Goal: Book appointment/travel/reservation

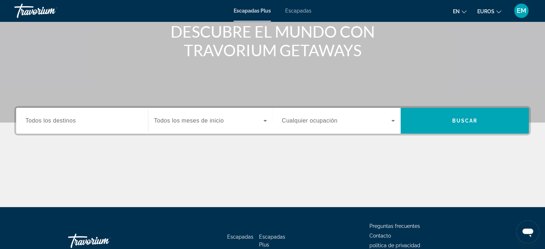
scroll to position [92, 0]
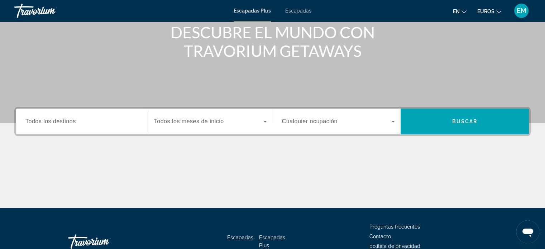
click at [72, 124] on font "Todos los destinos" at bounding box center [50, 121] width 51 height 6
click at [72, 124] on input "Destino Todos los destinos" at bounding box center [81, 122] width 113 height 9
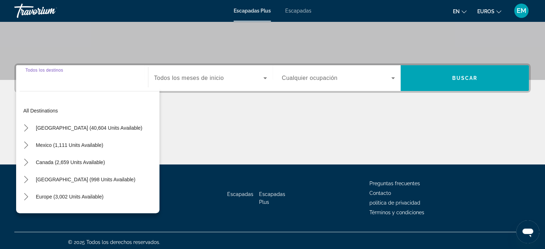
scroll to position [138, 0]
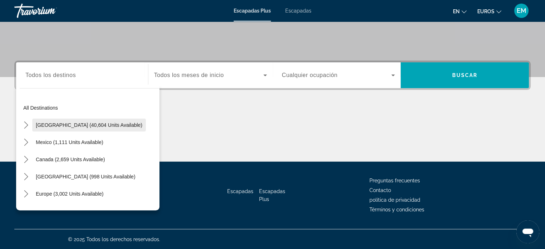
click at [72, 124] on span "[GEOGRAPHIC_DATA] (40,604 units available)" at bounding box center [89, 125] width 106 height 6
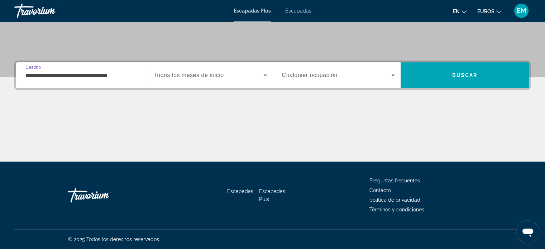
click at [133, 77] on input "**********" at bounding box center [81, 75] width 113 height 9
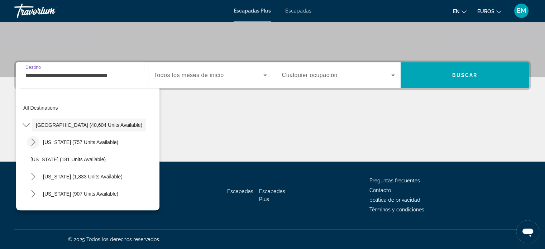
click at [33, 142] on icon "Toggle Arizona (757 units available) submenu" at bounding box center [33, 142] width 7 height 7
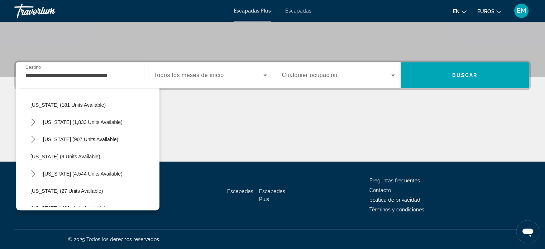
scroll to position [126, 0]
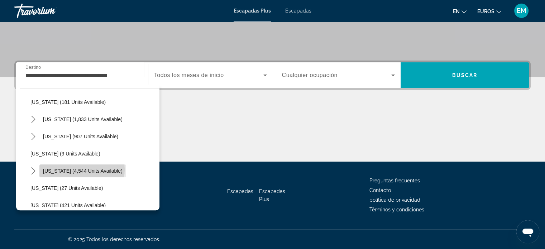
click at [82, 168] on span "[US_STATE] (4,544 units available)" at bounding box center [83, 171] width 80 height 6
type input "**********"
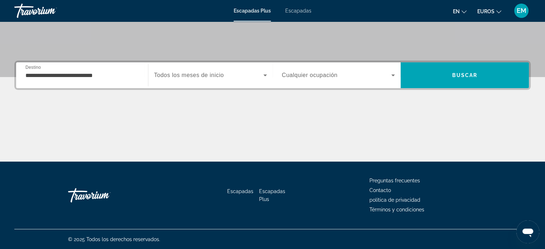
click at [218, 73] on font "Todos los meses de inicio" at bounding box center [189, 75] width 70 height 6
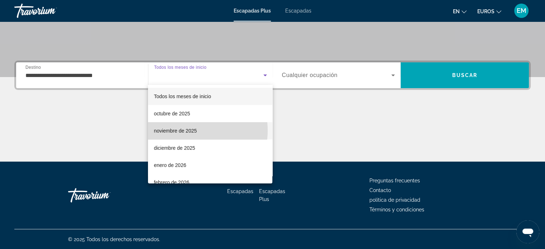
click at [186, 130] on font "noviembre de 2025" at bounding box center [175, 131] width 43 height 6
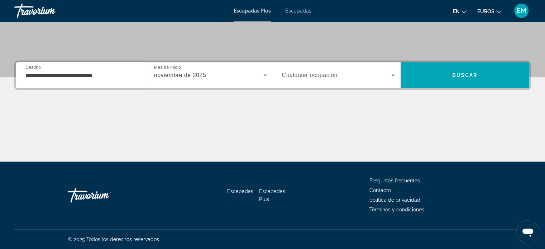
click at [332, 77] on font "Cualquier ocupación" at bounding box center [310, 75] width 56 height 6
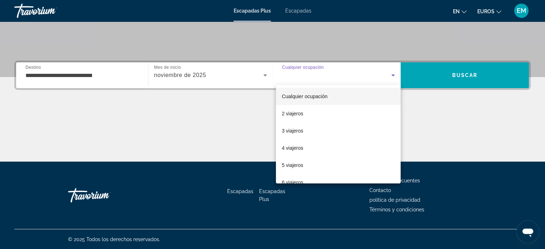
click at [332, 77] on div at bounding box center [272, 124] width 545 height 249
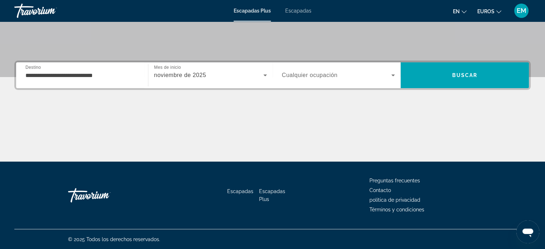
click at [262, 73] on icon "Widget de búsqueda" at bounding box center [265, 75] width 9 height 9
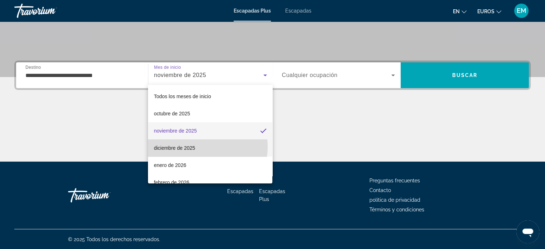
click at [193, 147] on font "diciembre de 2025" at bounding box center [174, 148] width 41 height 6
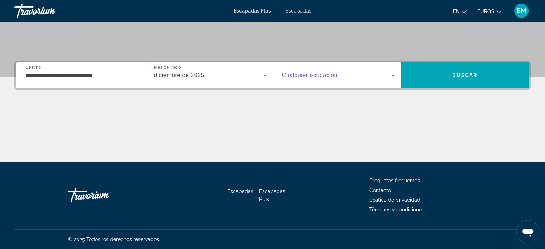
click at [394, 73] on icon "Widget de búsqueda" at bounding box center [393, 75] width 9 height 9
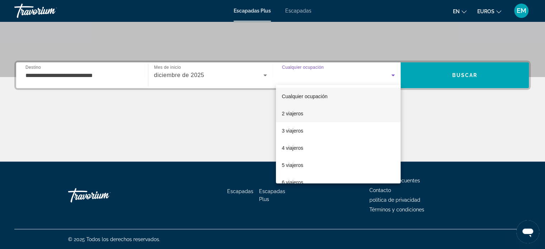
click at [291, 114] on font "2 viajeros" at bounding box center [292, 114] width 21 height 6
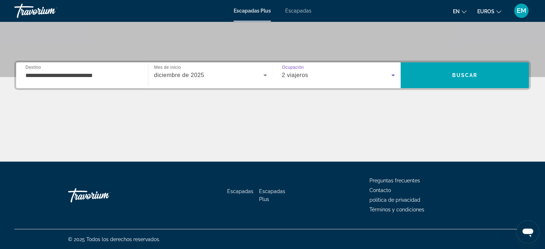
click at [392, 73] on icon "Widget de búsqueda" at bounding box center [393, 75] width 9 height 9
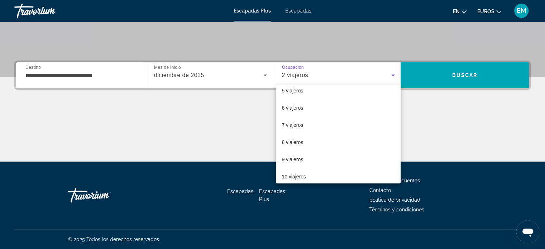
scroll to position [79, 0]
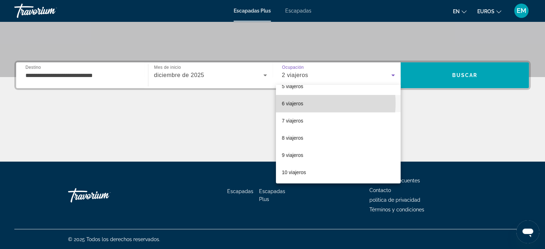
click at [294, 103] on font "6 viajeros" at bounding box center [292, 104] width 21 height 6
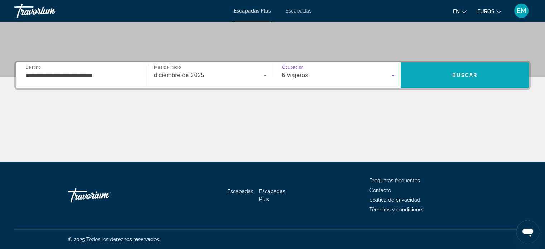
click at [452, 72] on span "Buscar" at bounding box center [465, 75] width 128 height 17
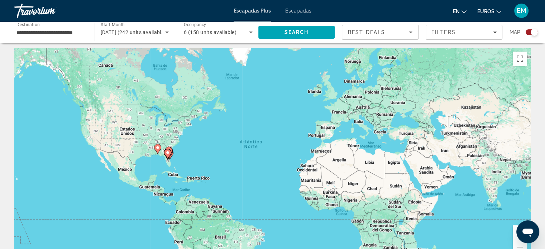
scroll to position [3, 0]
click at [170, 150] on icon "Contenido principal" at bounding box center [167, 153] width 6 height 9
type input "**********"
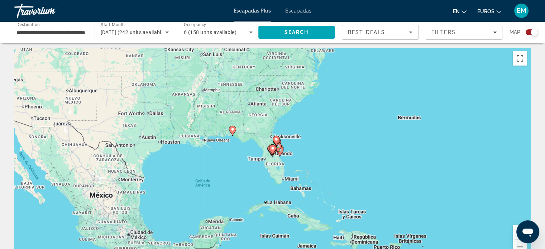
click at [367, 34] on span "Best Deals" at bounding box center [366, 32] width 37 height 6
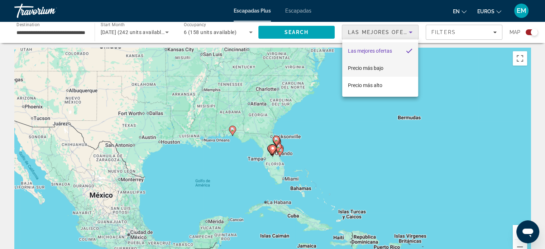
click at [367, 65] on font "Precio más bajo" at bounding box center [365, 68] width 35 height 6
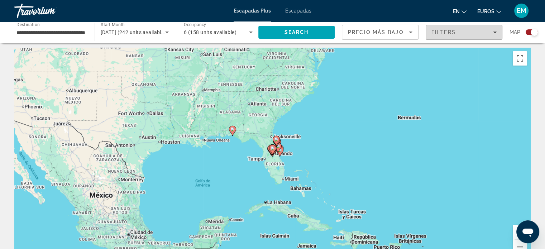
click at [440, 38] on span "Filters" at bounding box center [464, 32] width 76 height 17
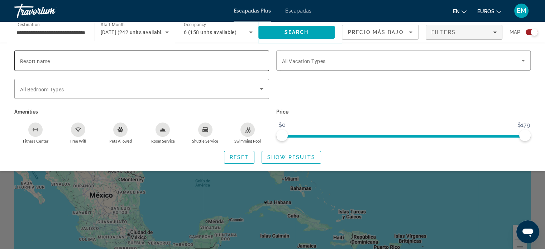
click at [68, 57] on input "Resort name" at bounding box center [141, 61] width 243 height 9
type input "*"
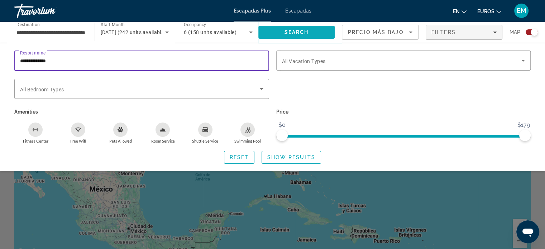
scroll to position [10, 0]
type input "**********"
click at [301, 29] on span "Search" at bounding box center [296, 32] width 77 height 17
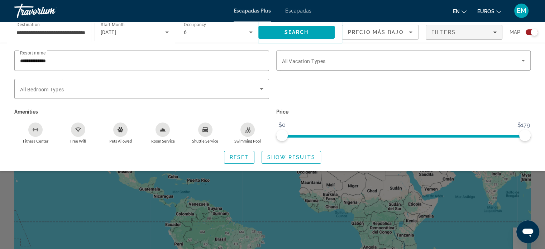
click at [531, 35] on div "Search widget" at bounding box center [532, 32] width 12 height 6
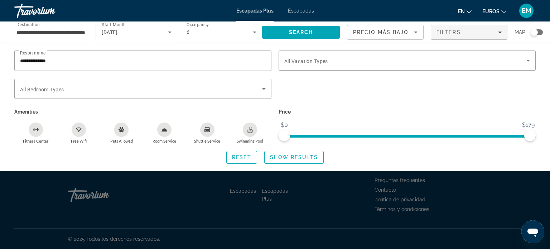
click at [536, 66] on div "Vacation Types All Vacation Types" at bounding box center [407, 65] width 264 height 28
click at [325, 29] on span "Search" at bounding box center [301, 32] width 78 height 17
click at [496, 32] on div "Filters" at bounding box center [469, 32] width 65 height 6
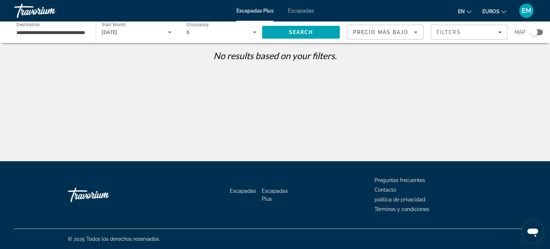
click at [413, 34] on icon "Sort by" at bounding box center [416, 32] width 9 height 9
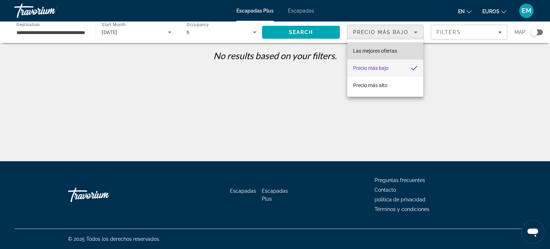
click at [388, 50] on font "Las mejores ofertas" at bounding box center [375, 51] width 44 height 6
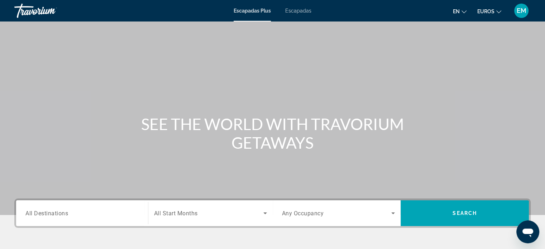
click at [292, 10] on font "Escapadas" at bounding box center [298, 11] width 26 height 6
click at [33, 214] on span "All Destinations" at bounding box center [46, 213] width 43 height 7
click at [33, 214] on input "Destination All Destinations" at bounding box center [81, 213] width 113 height 9
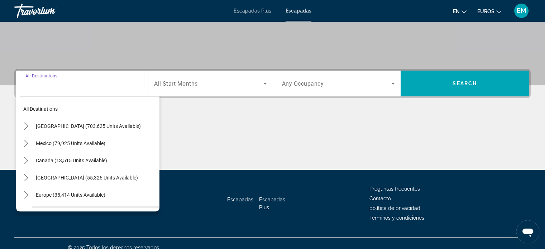
scroll to position [138, 0]
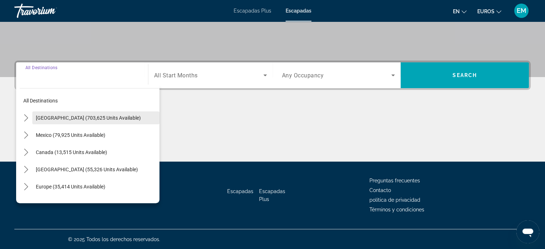
click at [49, 115] on span "[GEOGRAPHIC_DATA] (703,625 units available)" at bounding box center [88, 118] width 105 height 6
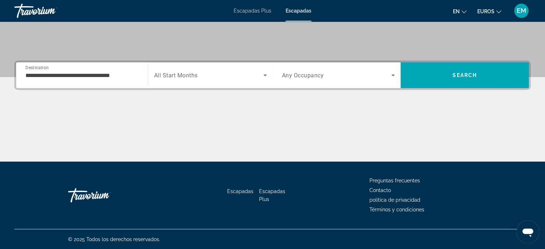
click at [41, 81] on div "**********" at bounding box center [81, 75] width 113 height 20
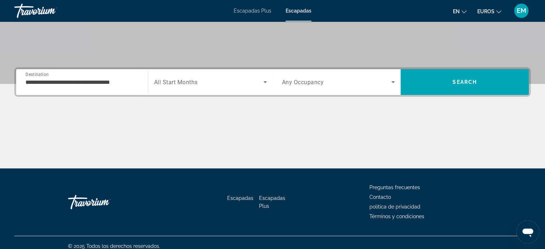
click at [41, 81] on input "**********" at bounding box center [81, 82] width 113 height 9
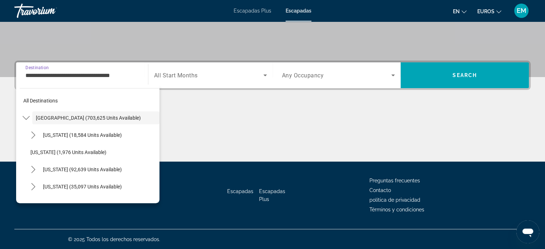
click at [41, 81] on div "**********" at bounding box center [81, 75] width 113 height 20
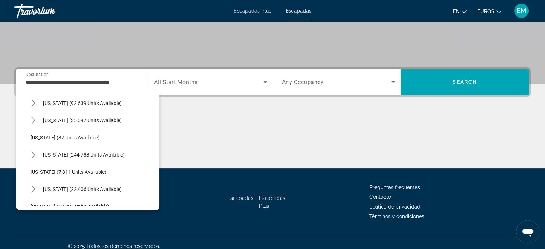
scroll to position [82, 0]
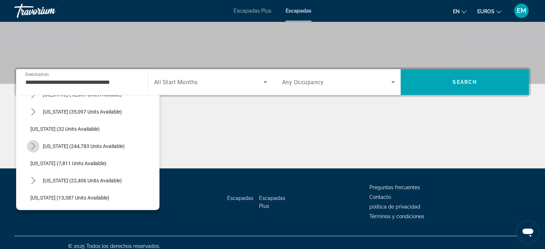
click at [34, 145] on icon "Toggle Florida (244,783 units available) submenu" at bounding box center [33, 146] width 4 height 7
click at [54, 161] on span "Orlando & Disney Area (96,771 units available)" at bounding box center [89, 164] width 103 height 6
type input "**********"
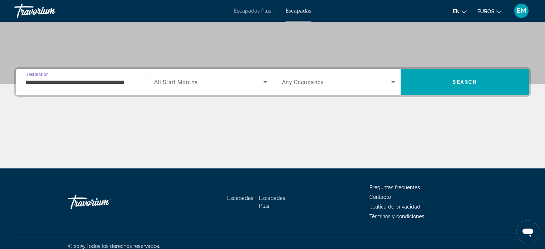
scroll to position [138, 0]
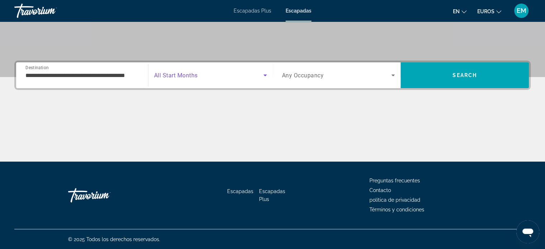
click at [259, 73] on span "Search widget" at bounding box center [208, 75] width 109 height 9
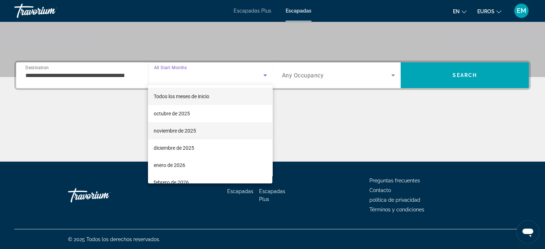
click at [190, 129] on font "noviembre de 2025" at bounding box center [175, 131] width 42 height 6
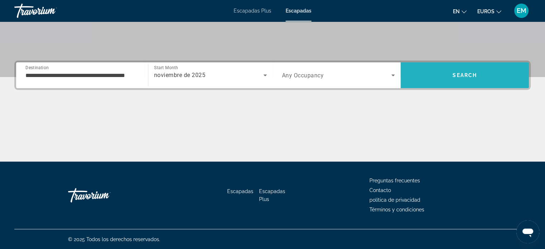
click at [464, 76] on span "Search" at bounding box center [465, 75] width 24 height 6
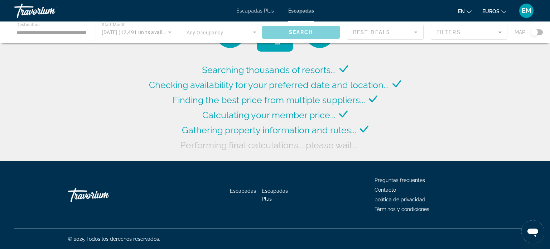
click at [464, 76] on div "Searching thousands of resorts... Checking availability for your preferred date…" at bounding box center [275, 82] width 550 height 165
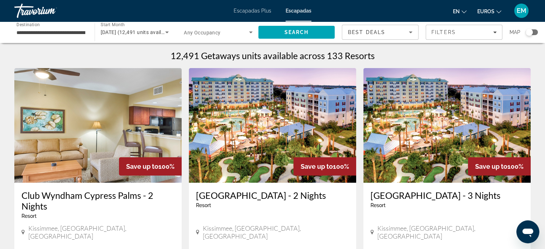
click at [464, 76] on img "Contenido principal" at bounding box center [446, 125] width 167 height 115
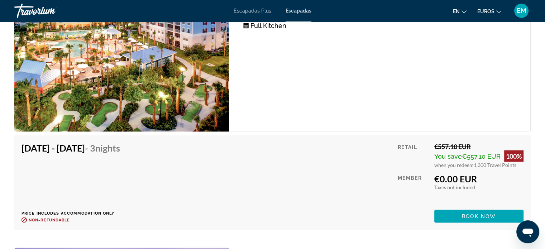
scroll to position [1233, 0]
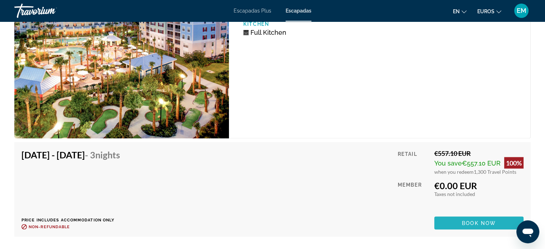
click at [484, 222] on span "Book now" at bounding box center [479, 223] width 34 height 6
